Goal: Task Accomplishment & Management: Use online tool/utility

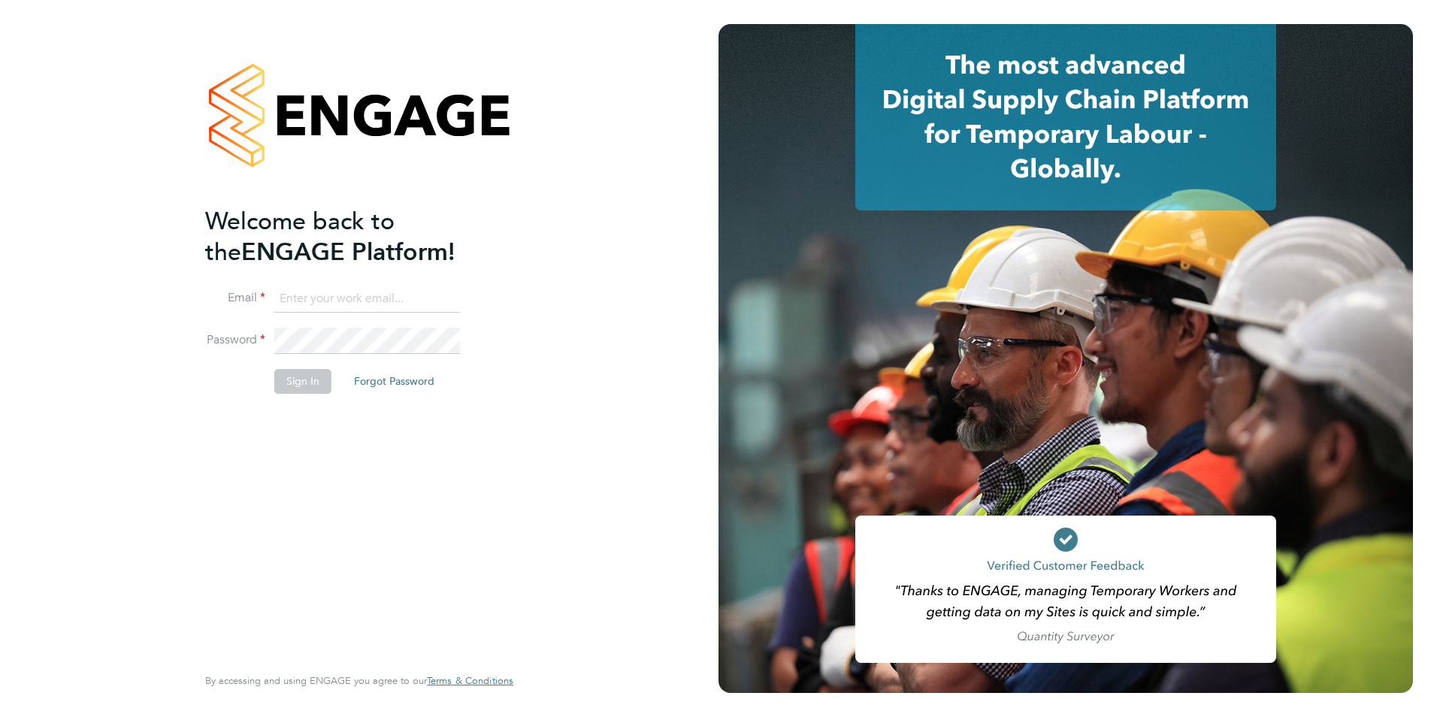
type input "lauren.bowron@pcrnet.co.uk"
click at [319, 383] on button "Sign In" at bounding box center [302, 381] width 57 height 24
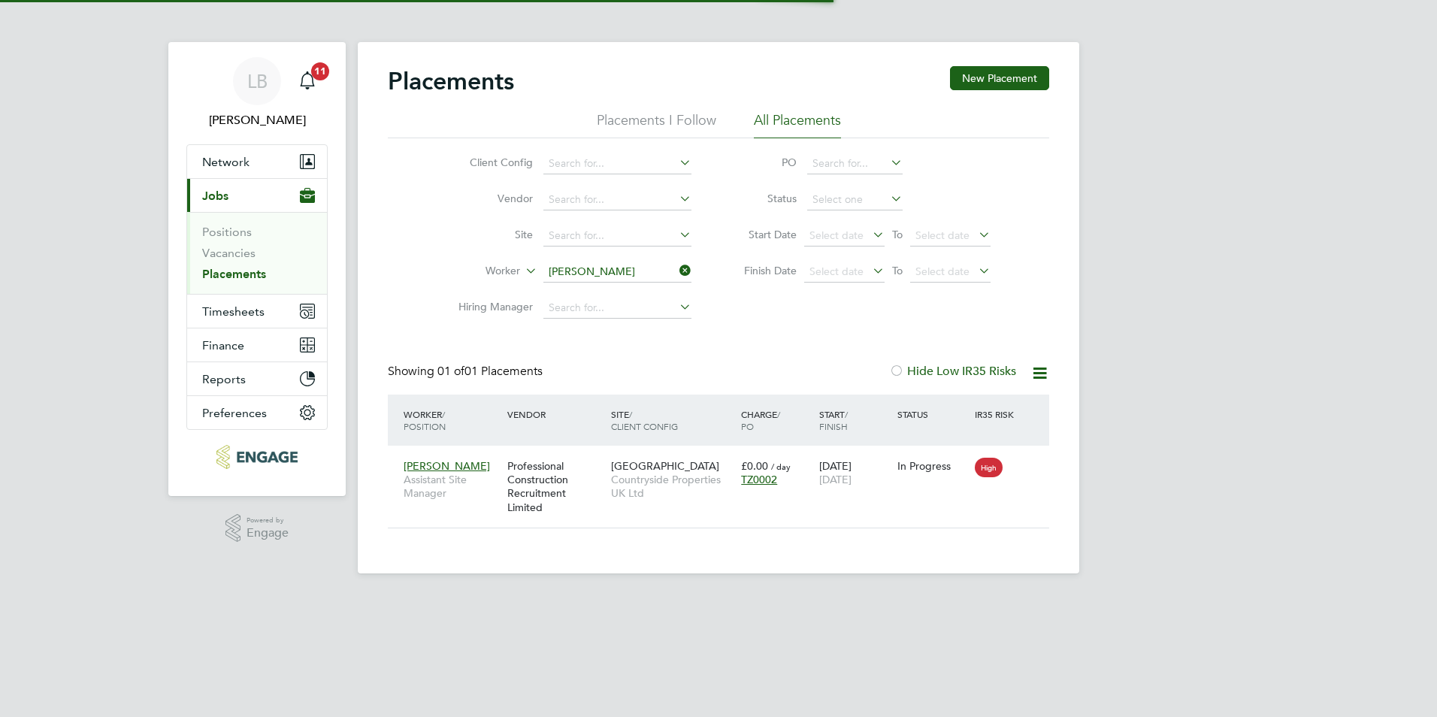
scroll to position [14, 71]
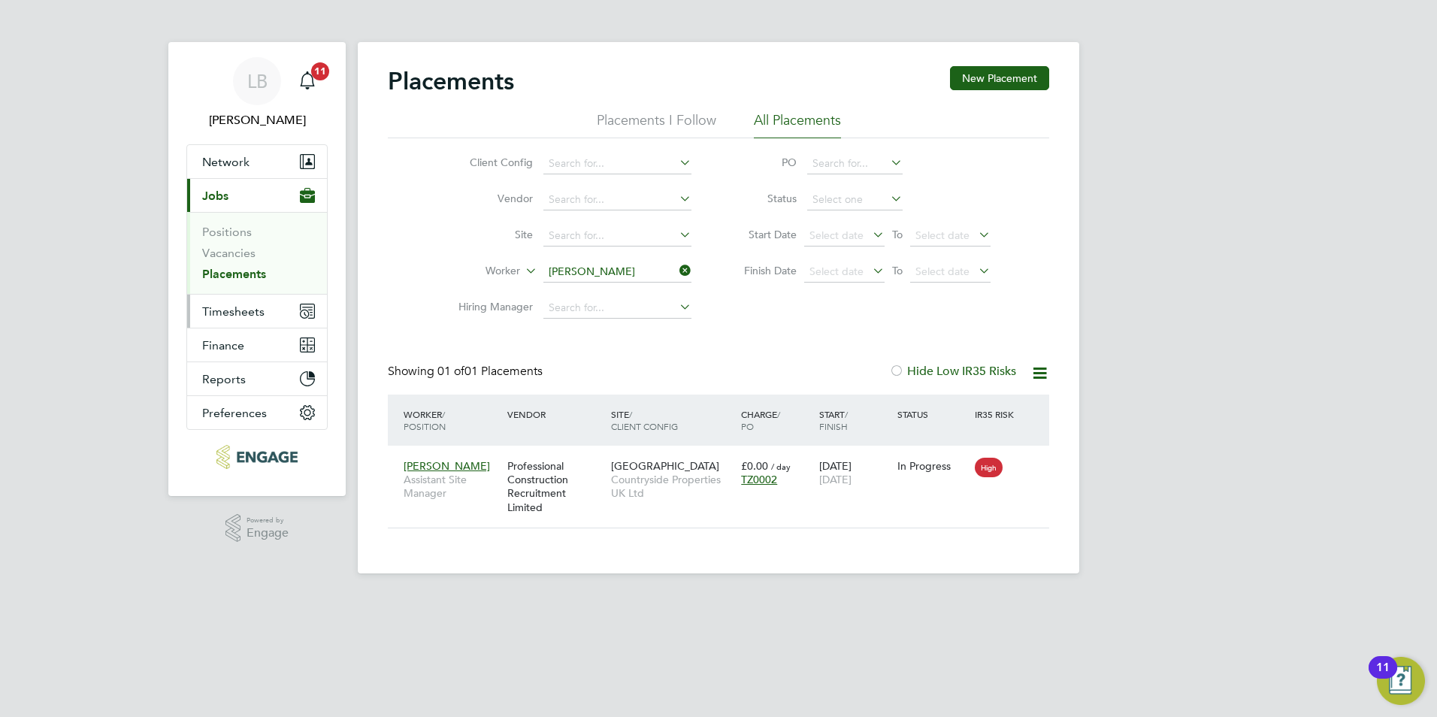
click at [218, 316] on span "Timesheets" at bounding box center [233, 311] width 62 height 14
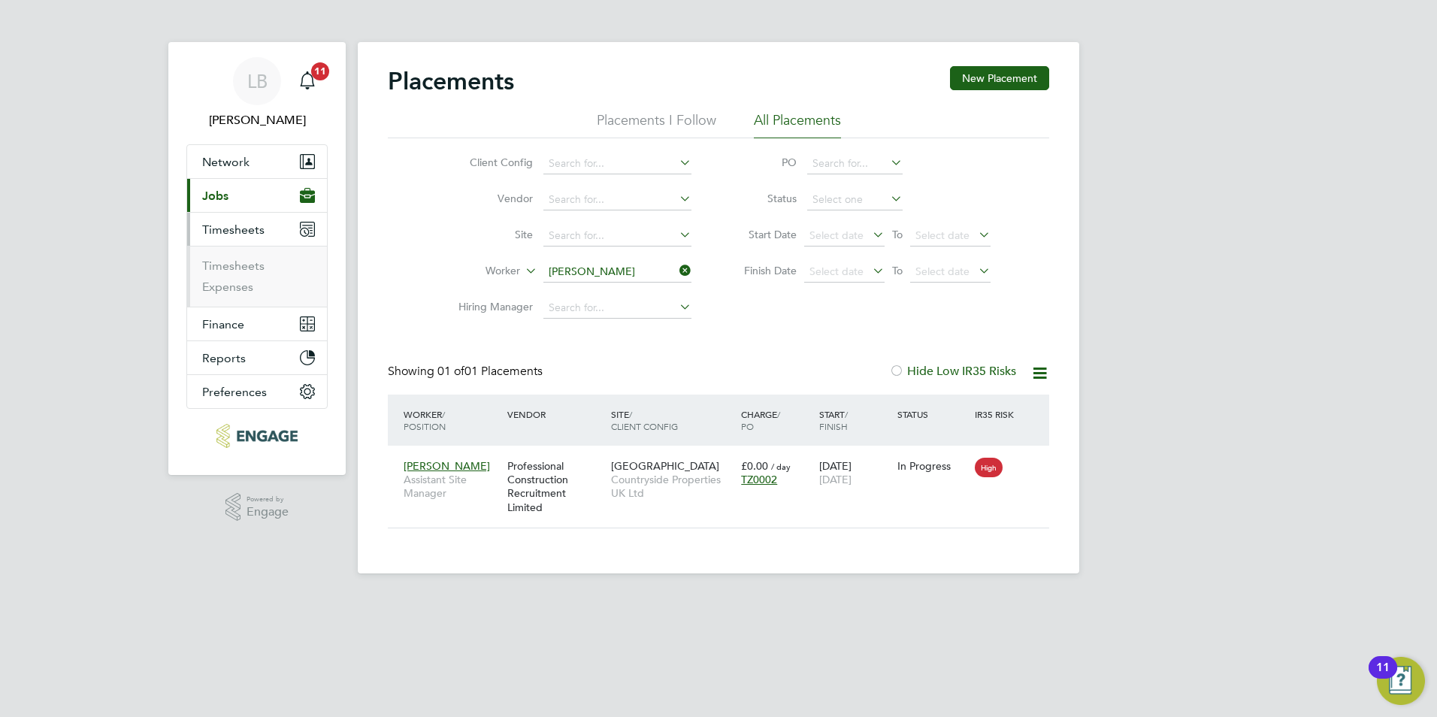
click at [241, 274] on li "Timesheets" at bounding box center [258, 269] width 113 height 21
click at [241, 263] on link "Timesheets" at bounding box center [233, 266] width 62 height 14
